Goal: Information Seeking & Learning: Learn about a topic

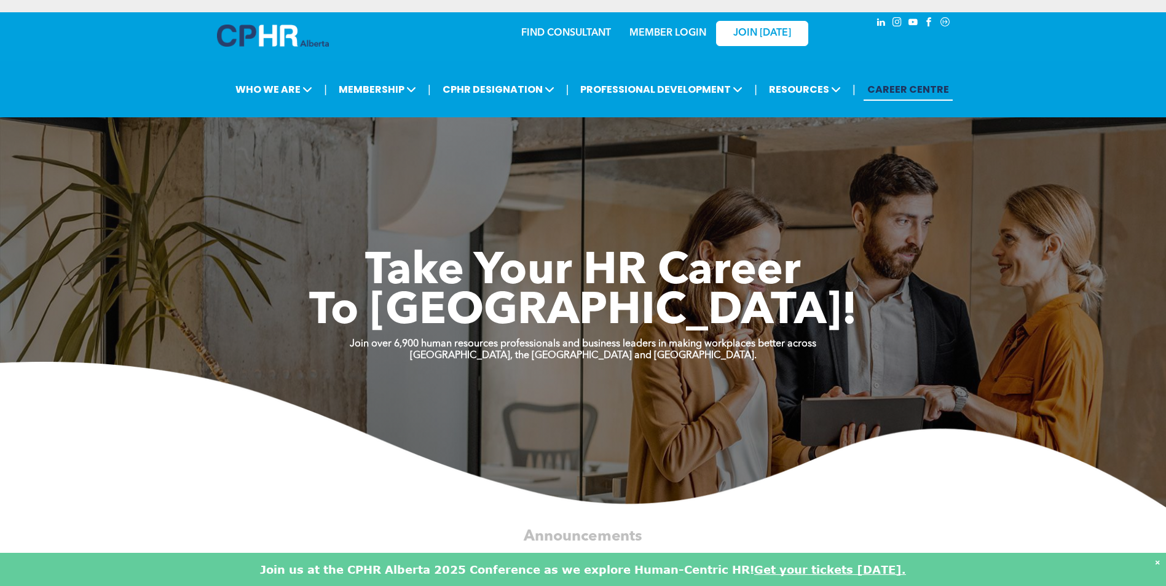
click at [668, 34] on link "MEMBER LOGIN" at bounding box center [667, 33] width 77 height 10
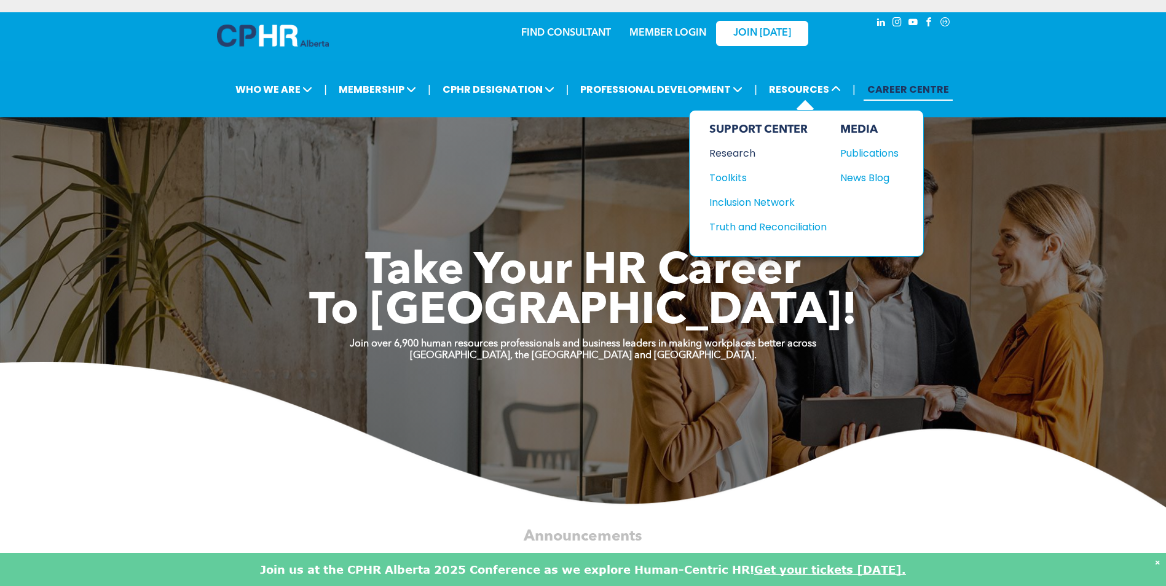
click at [724, 154] on div "Research" at bounding box center [762, 153] width 106 height 15
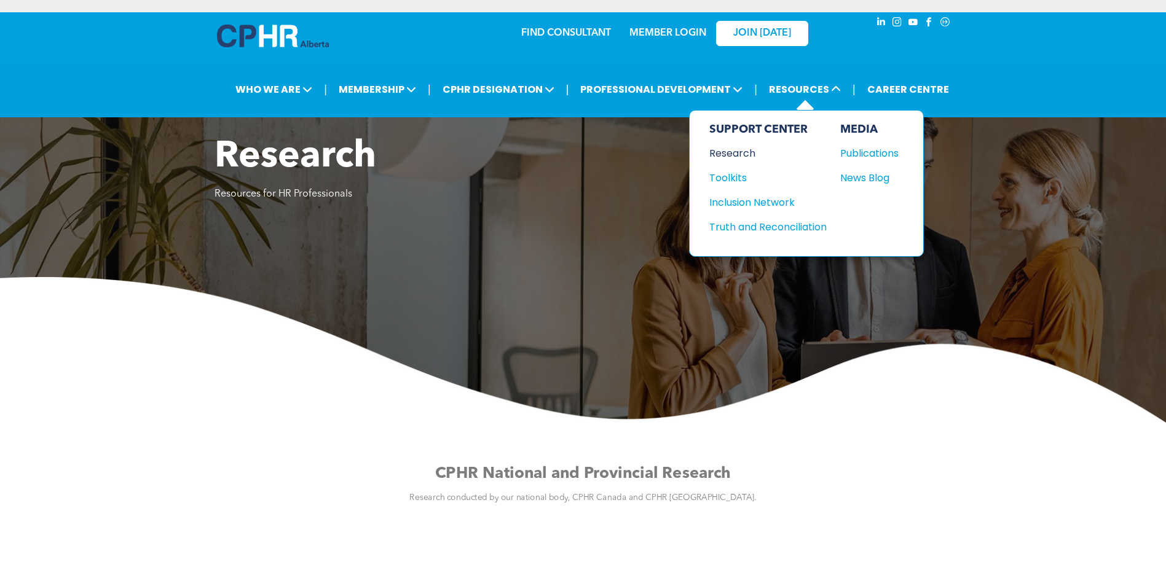
click at [728, 152] on div "Research" at bounding box center [762, 153] width 106 height 15
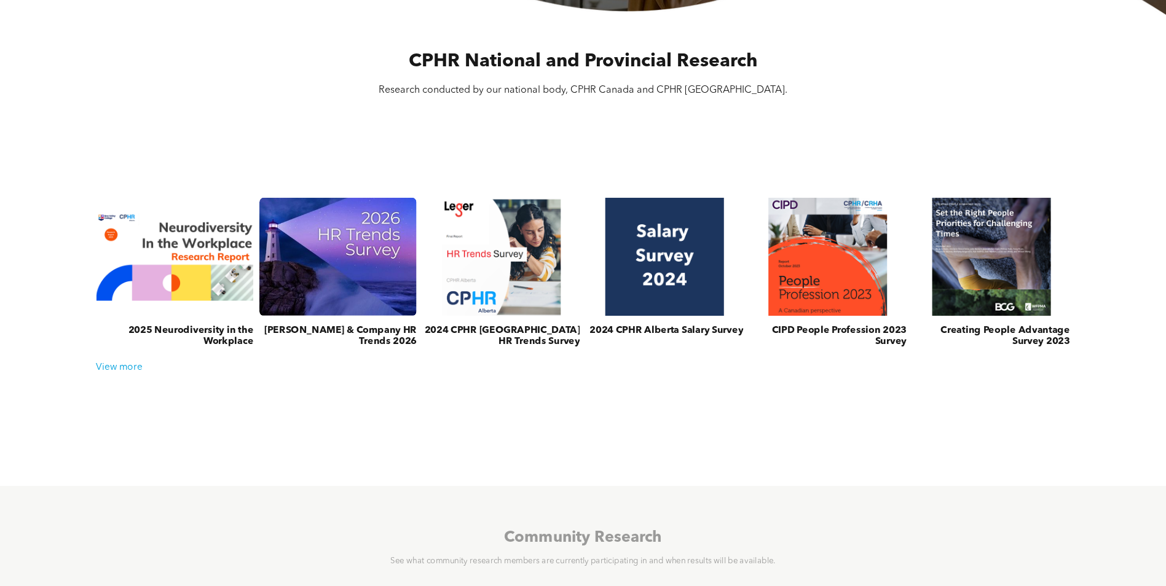
scroll to position [430, 0]
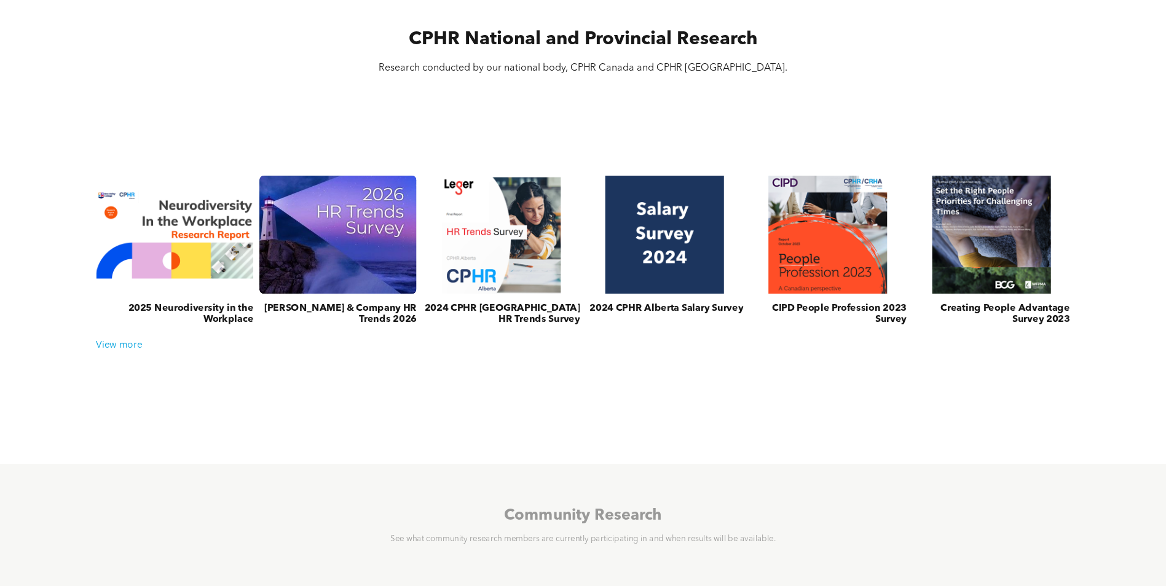
click at [313, 209] on link at bounding box center [337, 235] width 167 height 126
click at [316, 261] on link at bounding box center [337, 235] width 167 height 126
click at [173, 246] on link at bounding box center [175, 235] width 167 height 126
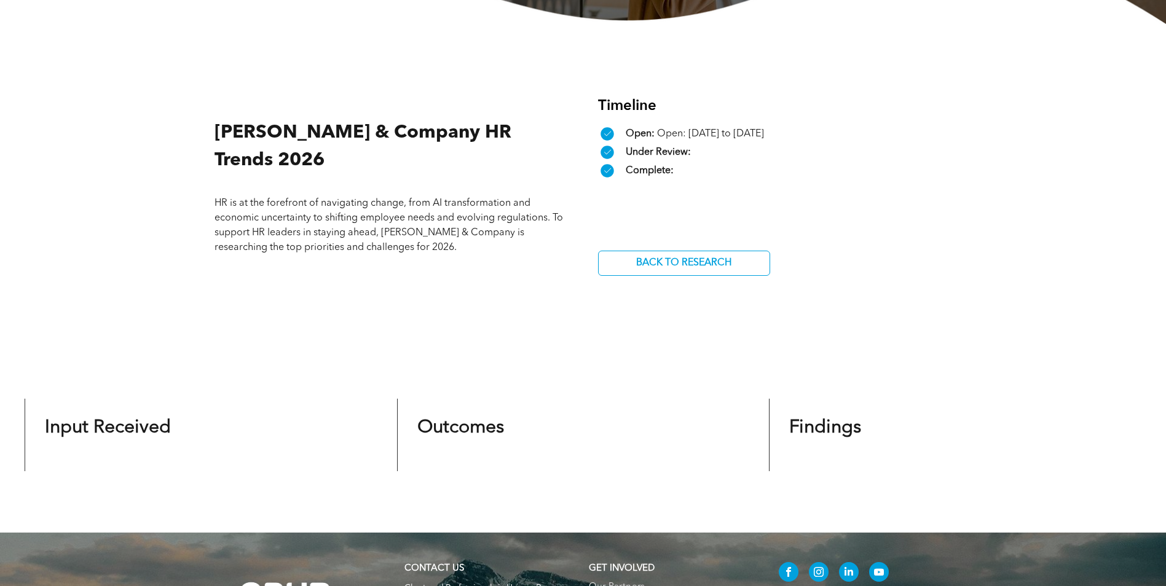
scroll to position [430, 0]
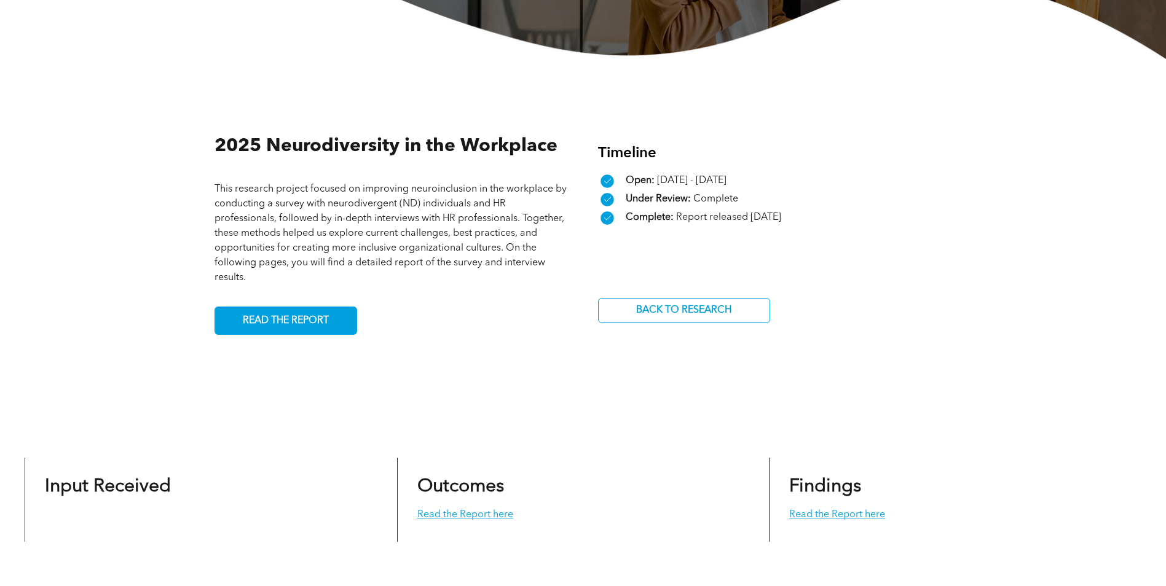
scroll to position [369, 0]
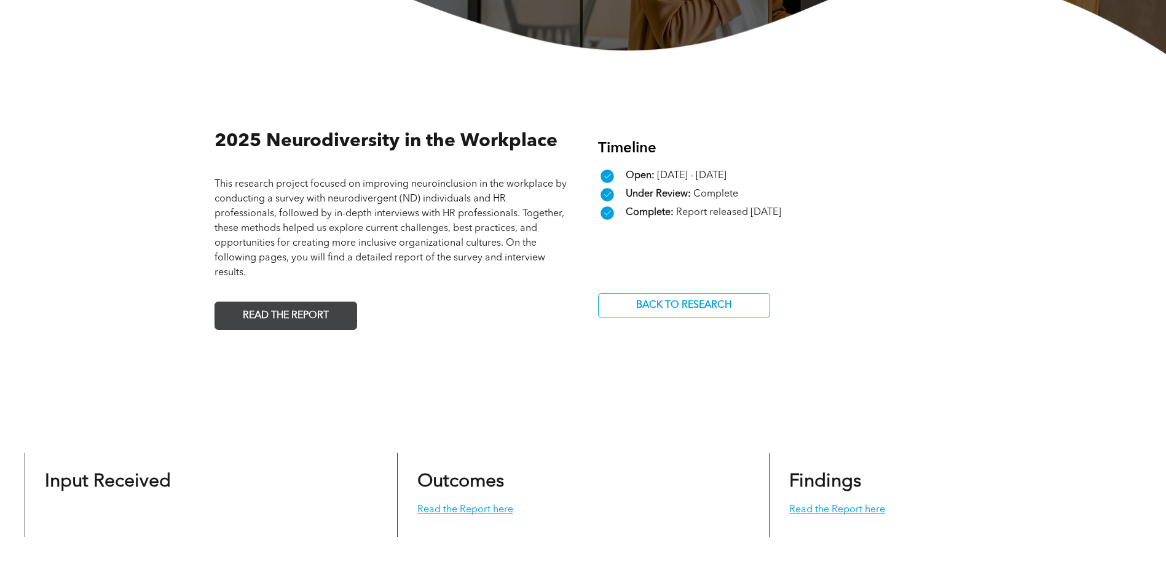
click at [283, 323] on span "READ THE REPORT" at bounding box center [286, 316] width 95 height 24
